Goal: Task Accomplishment & Management: Use online tool/utility

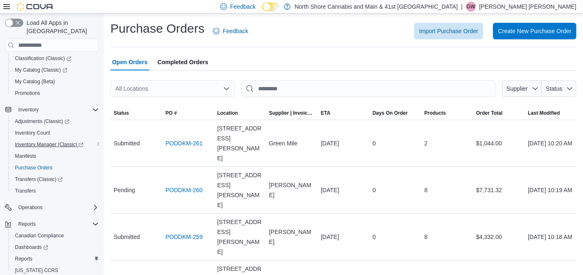
scroll to position [105, 0]
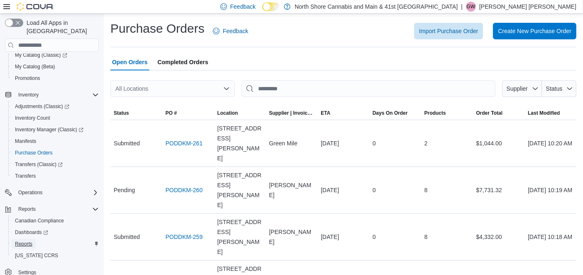
click at [27, 241] on span "Reports" at bounding box center [23, 244] width 17 height 7
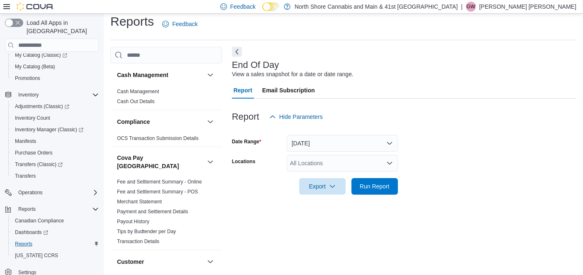
scroll to position [8, 0]
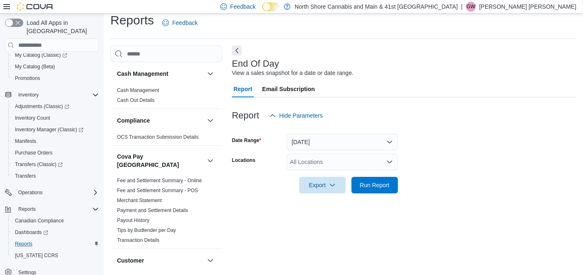
click at [320, 165] on div "All Locations" at bounding box center [342, 162] width 111 height 17
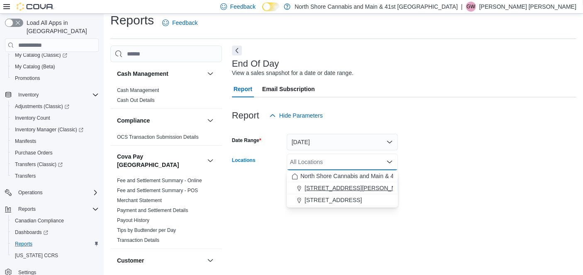
click at [333, 192] on span "[STREET_ADDRESS][PERSON_NAME]" at bounding box center [356, 188] width 105 height 8
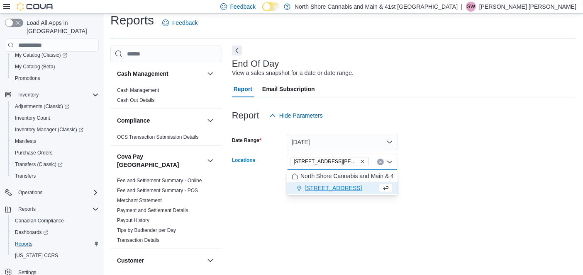
drag, startPoint x: 437, startPoint y: 190, endPoint x: 408, endPoint y: 187, distance: 29.5
click at [435, 189] on form "Date Range [DATE] Locations [STREET_ADDRESS][PERSON_NAME] Selected. [STREET_ADD…" at bounding box center [404, 159] width 344 height 70
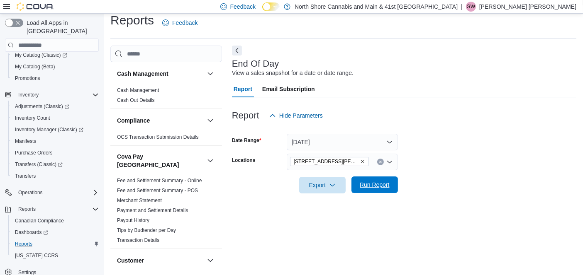
click at [387, 188] on span "Run Report" at bounding box center [375, 185] width 30 height 8
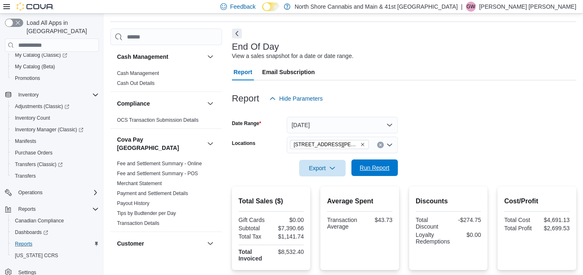
scroll to position [26, 0]
click at [332, 141] on span "[STREET_ADDRESS][PERSON_NAME]" at bounding box center [329, 144] width 71 height 8
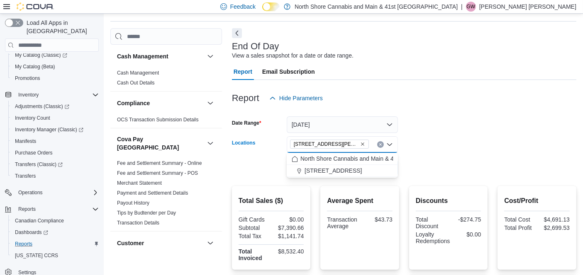
click at [360, 144] on icon "Remove 1520 Barrow St. from selection in this group" at bounding box center [362, 144] width 5 height 5
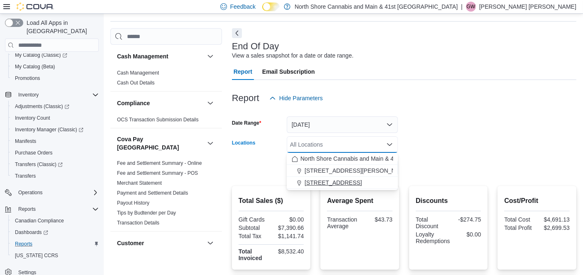
click at [346, 179] on div "[STREET_ADDRESS]" at bounding box center [342, 183] width 101 height 8
click at [440, 156] on div at bounding box center [404, 156] width 344 height 7
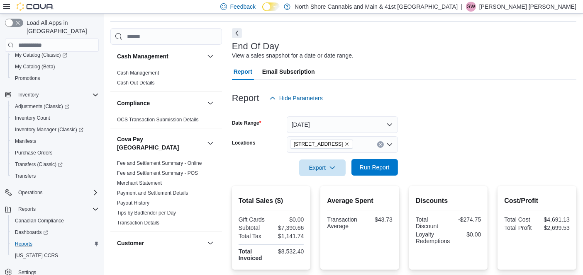
click at [377, 164] on span "Run Report" at bounding box center [375, 167] width 30 height 8
